Goal: Check status: Check status

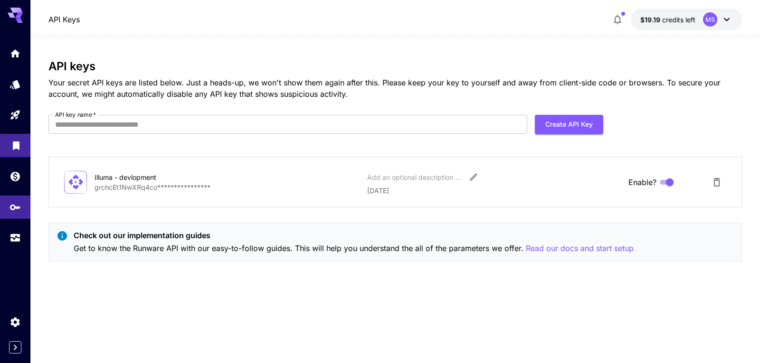
click at [6, 142] on link at bounding box center [15, 145] width 30 height 23
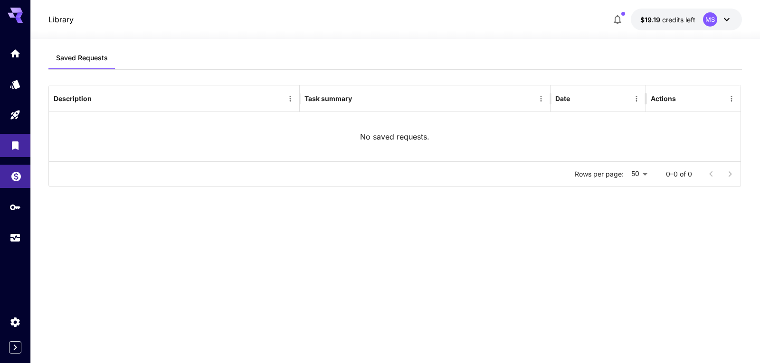
click at [14, 187] on link at bounding box center [15, 176] width 30 height 23
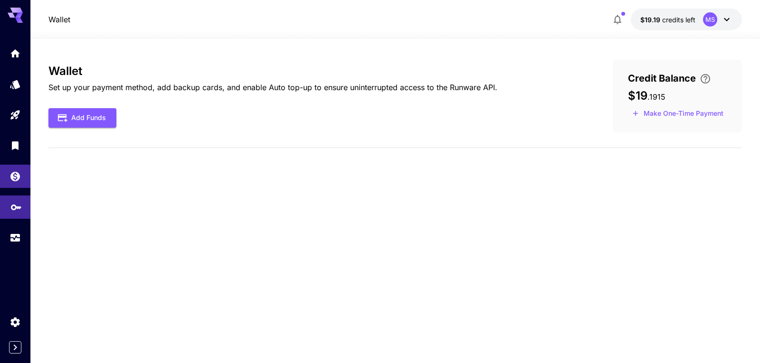
click at [10, 197] on link at bounding box center [15, 207] width 30 height 23
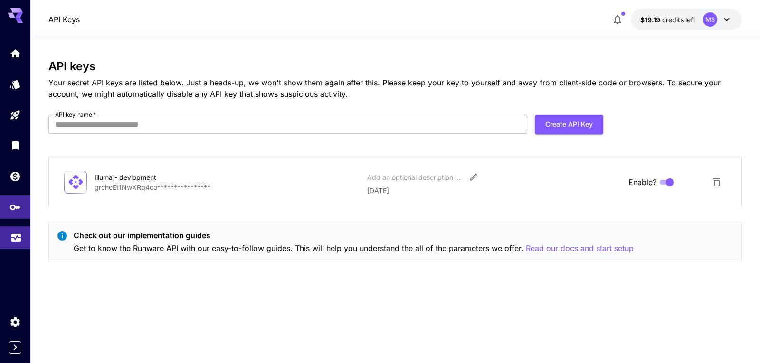
click at [7, 233] on link at bounding box center [15, 238] width 30 height 23
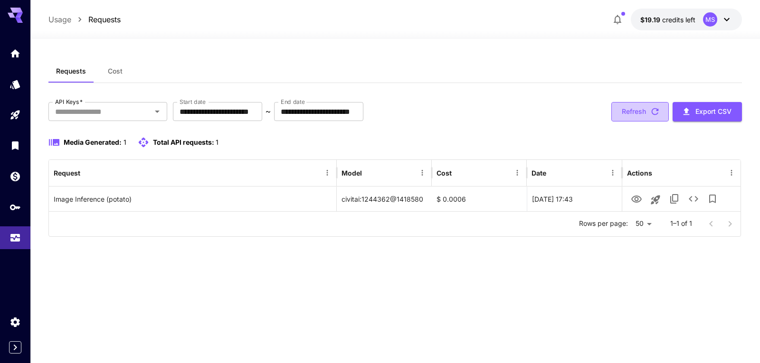
click at [624, 105] on button "Refresh" at bounding box center [640, 111] width 57 height 19
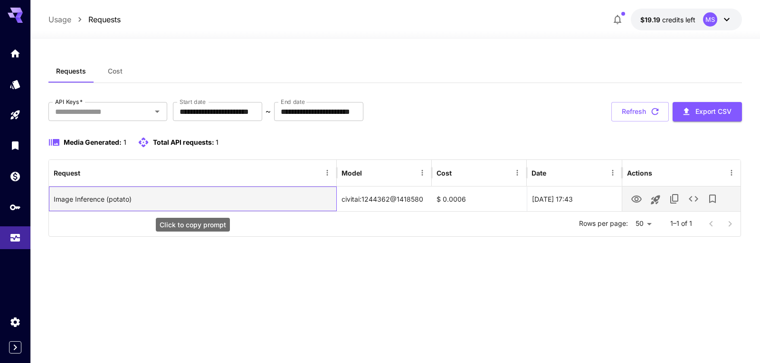
click at [206, 190] on div "Image Inference (potato)" at bounding box center [193, 199] width 278 height 24
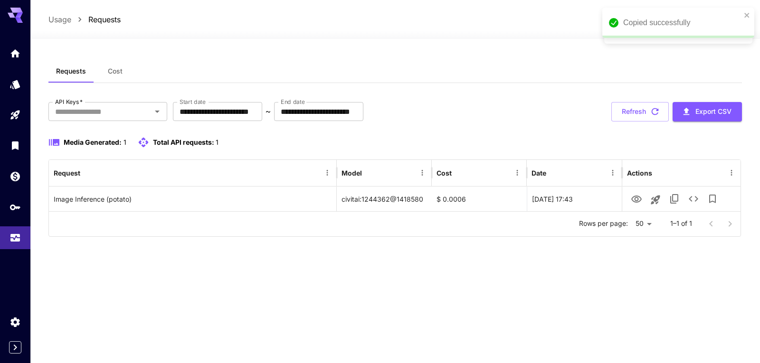
click at [101, 143] on span "Media Generated:" at bounding box center [93, 142] width 58 height 8
click at [172, 140] on span "Total API requests:" at bounding box center [183, 142] width 61 height 8
click at [152, 118] on div at bounding box center [157, 111] width 12 height 13
click at [153, 113] on icon "Open" at bounding box center [157, 111] width 11 height 11
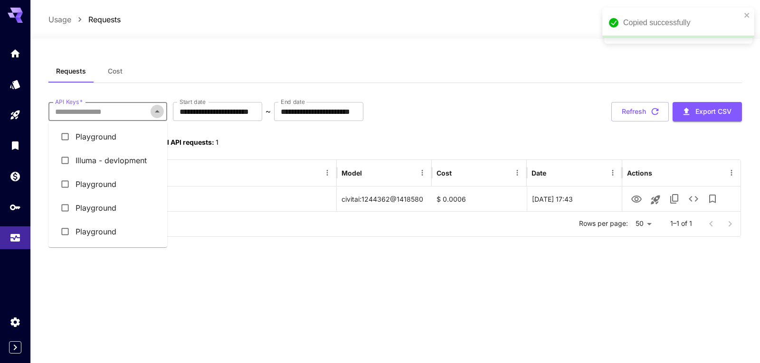
click at [153, 113] on icon "Close" at bounding box center [157, 111] width 11 height 11
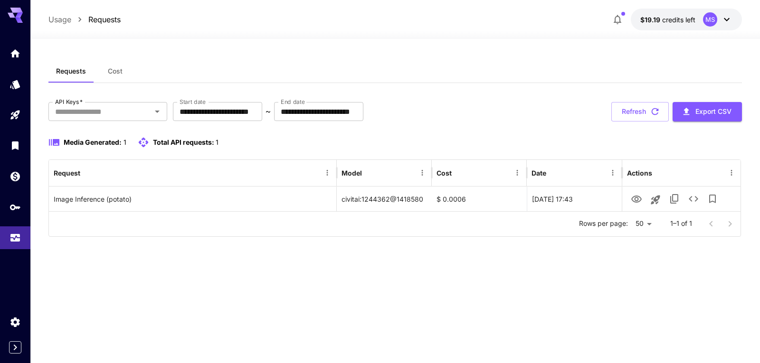
click at [465, 124] on div "**********" at bounding box center [394, 169] width 693 height 135
click at [644, 116] on button "Refresh" at bounding box center [640, 111] width 57 height 19
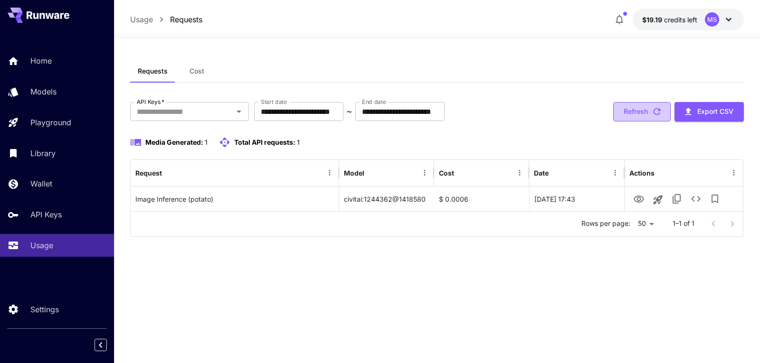
click at [640, 105] on button "Refresh" at bounding box center [641, 111] width 57 height 19
click at [643, 110] on button "Refresh" at bounding box center [641, 111] width 57 height 19
click at [226, 104] on div "API Keys   *" at bounding box center [189, 111] width 119 height 19
click at [220, 112] on input "API Keys   *" at bounding box center [181, 111] width 97 height 13
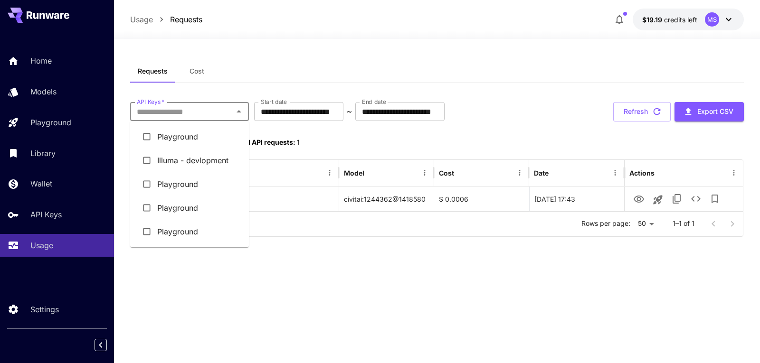
click at [220, 112] on input "API Keys   *" at bounding box center [181, 111] width 97 height 13
click at [193, 158] on li "Illuma - devlopment" at bounding box center [189, 161] width 119 height 24
